Goal: Entertainment & Leisure: Consume media (video, audio)

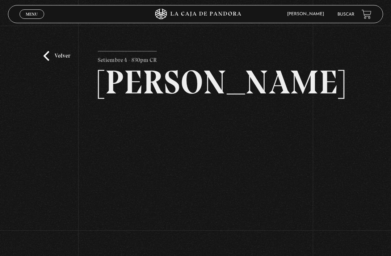
scroll to position [15, 0]
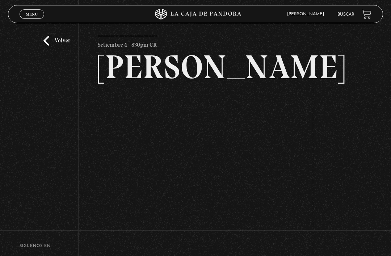
click at [62, 46] on link "Volver" at bounding box center [56, 41] width 27 height 10
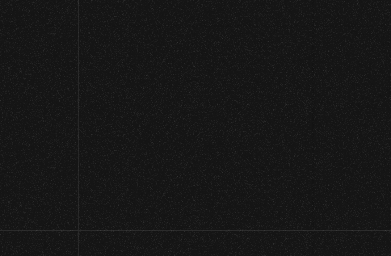
scroll to position [46, 0]
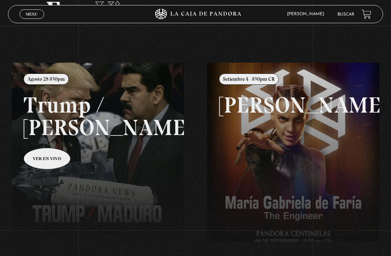
click at [26, 19] on span "Cerrar" at bounding box center [32, 20] width 17 height 5
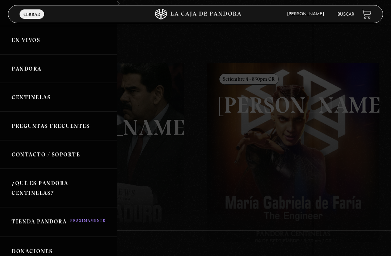
click at [70, 99] on link "Centinelas" at bounding box center [58, 97] width 117 height 29
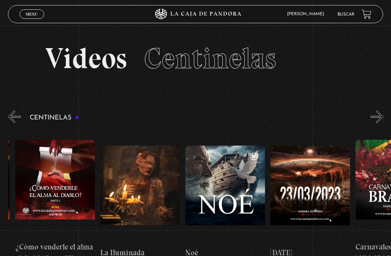
scroll to position [0, 3402]
click at [235, 180] on figure at bounding box center [225, 195] width 80 height 98
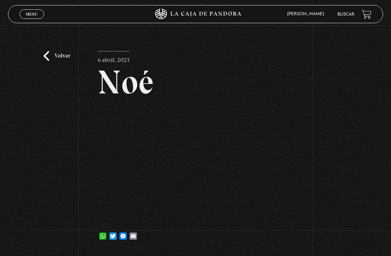
click at [52, 86] on div "Volver 6 abril, 2023 [PERSON_NAME] WhatsApp Twitter Messenger Email" at bounding box center [195, 140] width 391 height 228
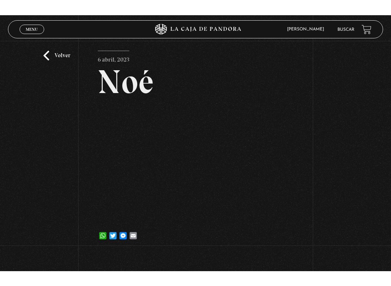
scroll to position [7, 0]
